Goal: Information Seeking & Learning: Find specific page/section

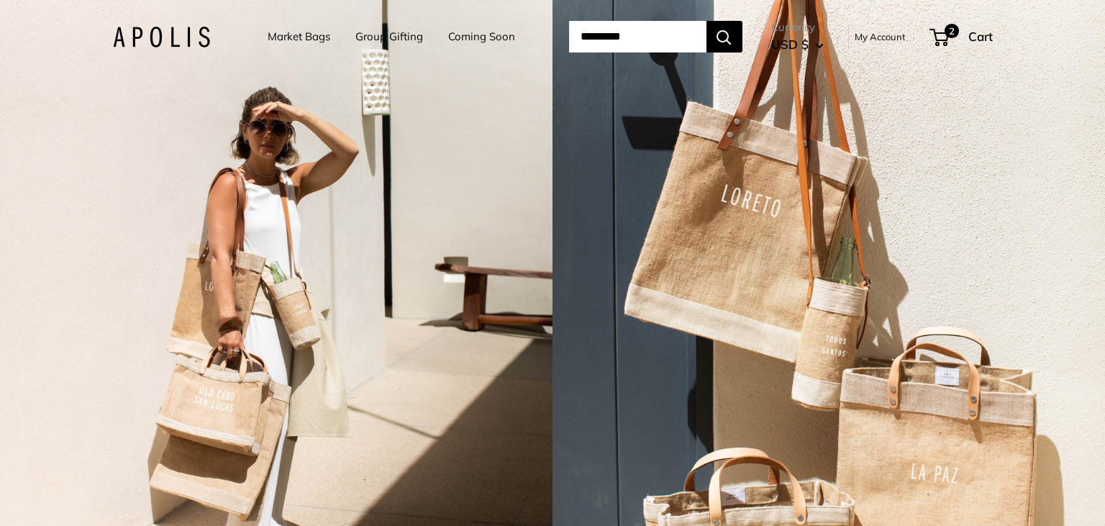
click at [307, 39] on link "Market Bags" at bounding box center [299, 37] width 63 height 20
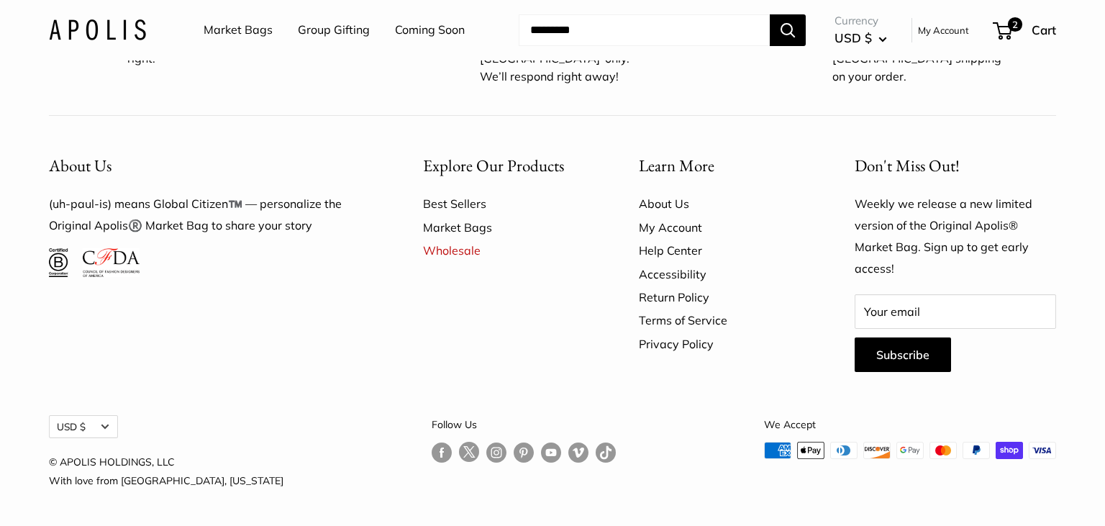
scroll to position [4298, 0]
click at [80, 28] on img at bounding box center [97, 29] width 97 height 21
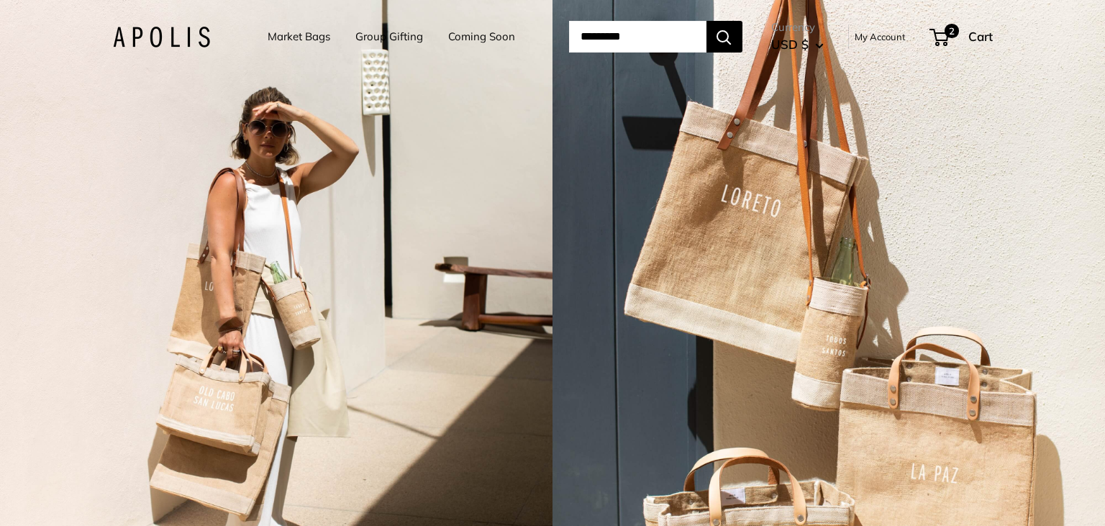
click at [304, 41] on link "Market Bags" at bounding box center [299, 37] width 63 height 20
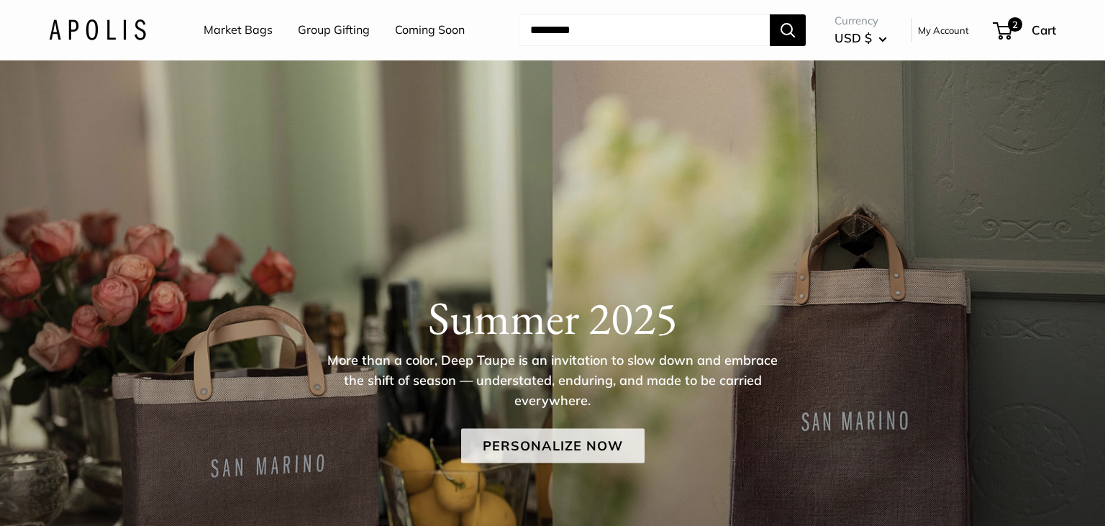
click at [542, 442] on link "Personalize Now" at bounding box center [552, 445] width 183 height 35
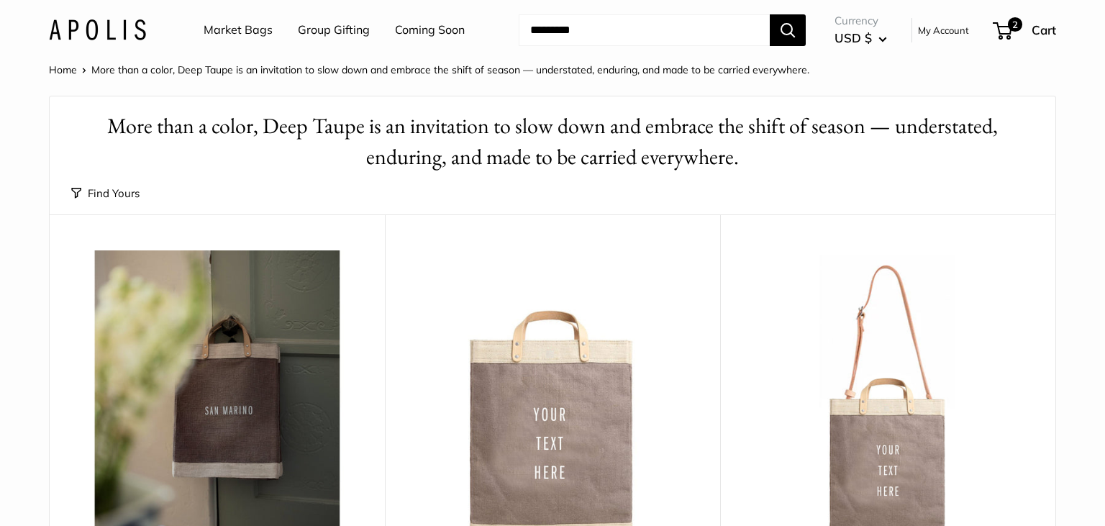
click at [108, 193] on button "Find Yours" at bounding box center [105, 193] width 68 height 20
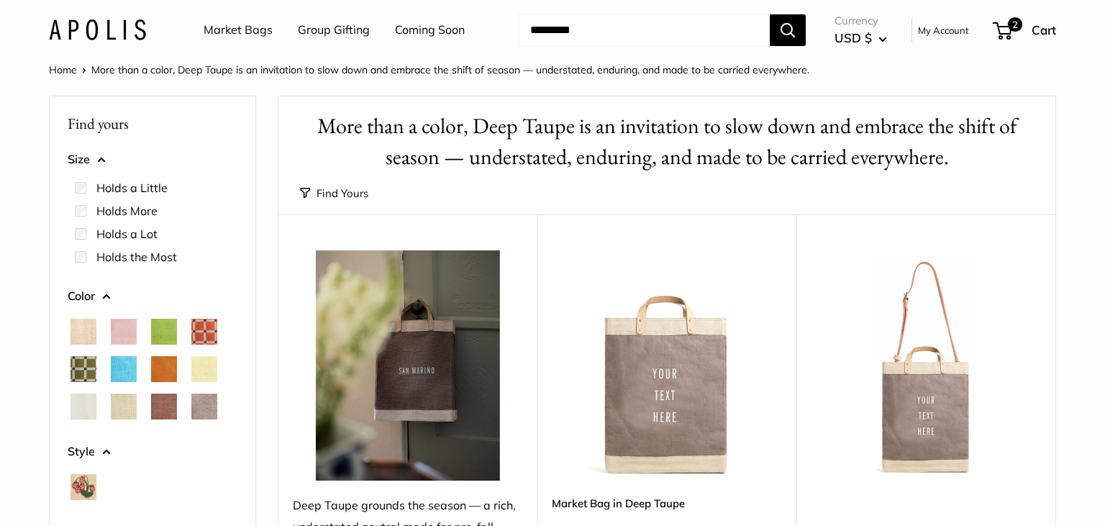
click at [115, 37] on img at bounding box center [97, 29] width 97 height 21
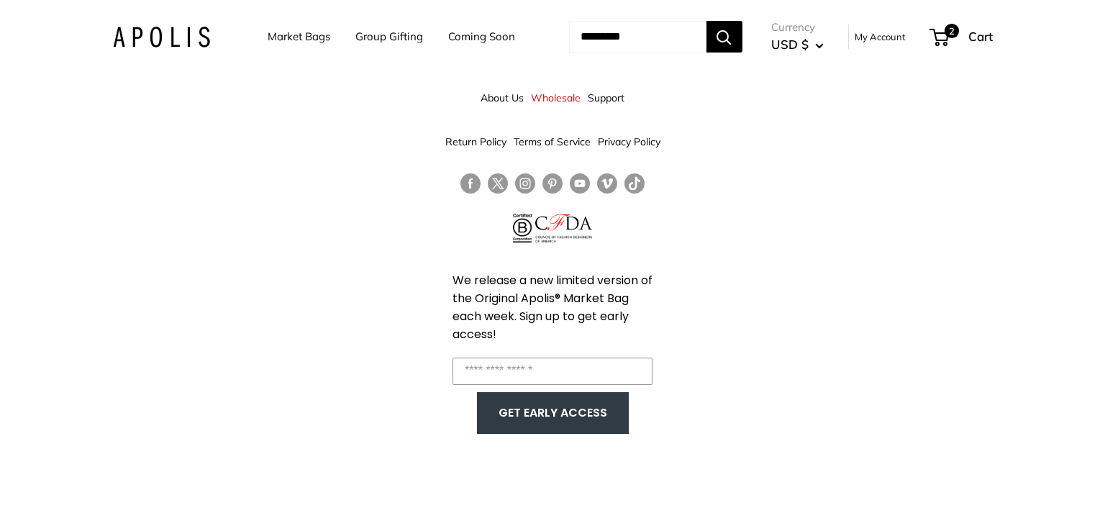
click at [448, 36] on link "Coming Soon" at bounding box center [481, 37] width 67 height 20
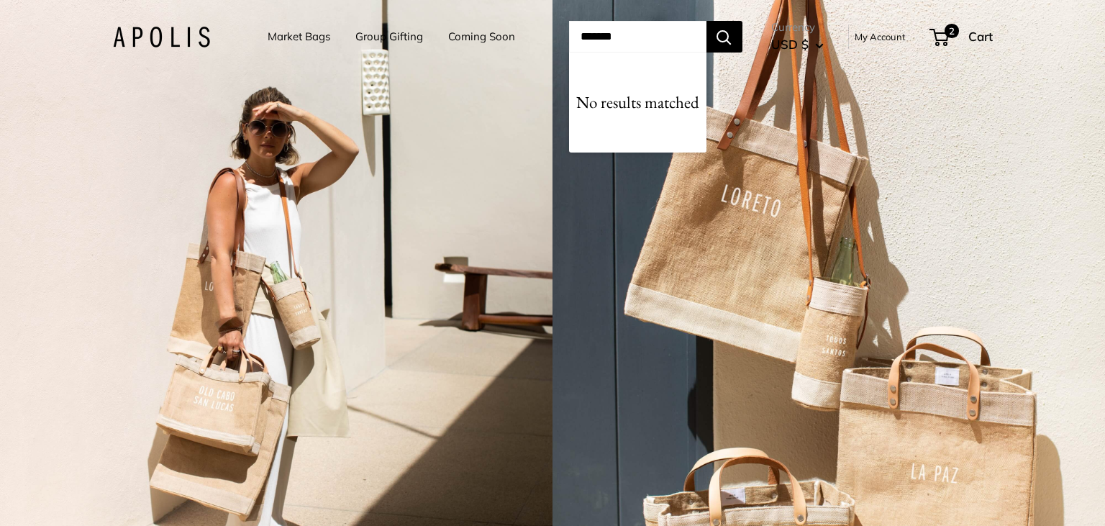
type input "*******"
click at [742, 39] on button "Search" at bounding box center [724, 37] width 36 height 32
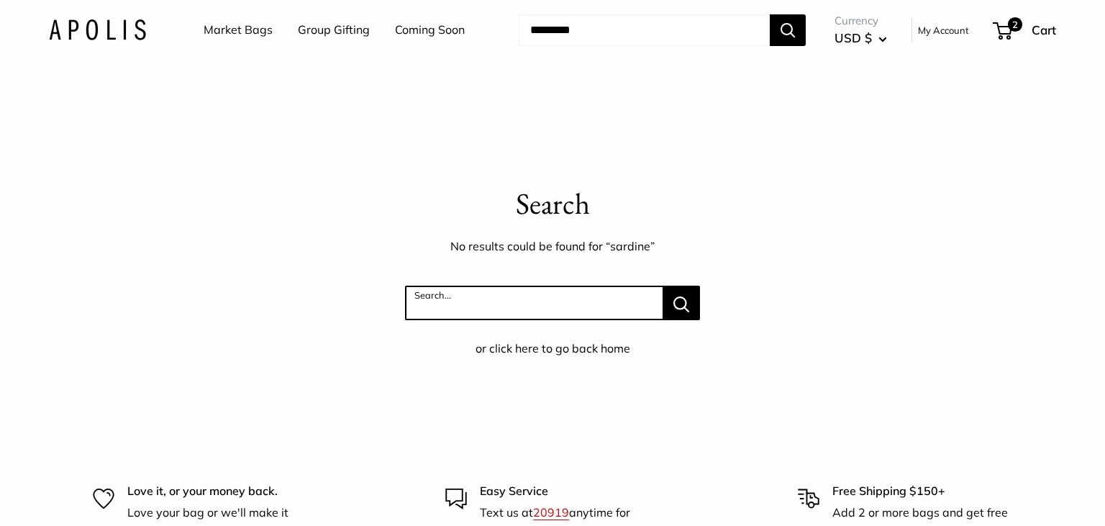
click at [624, 310] on input "Search..." at bounding box center [534, 303] width 258 height 35
type input "*****"
click at [663, 286] on button "Search..." at bounding box center [681, 303] width 37 height 35
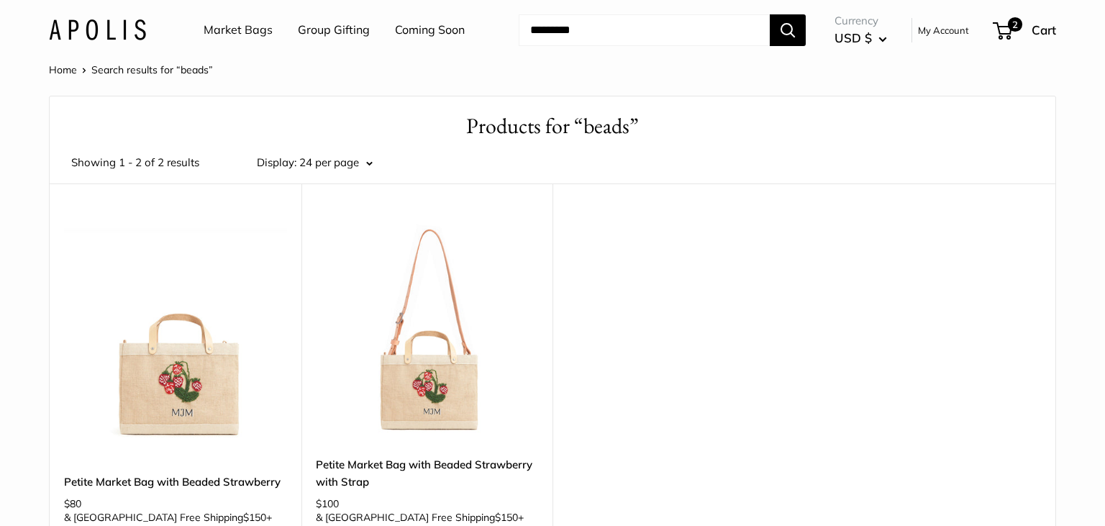
scroll to position [304, 0]
